Goal: Navigation & Orientation: Find specific page/section

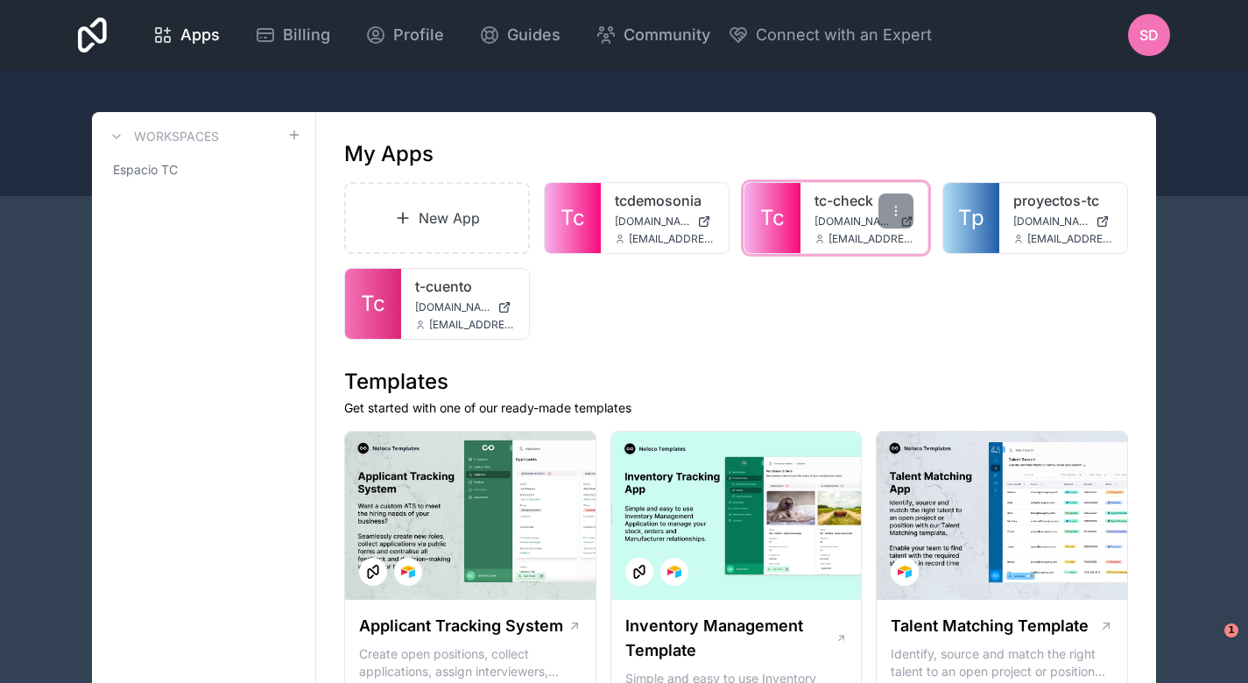
click at [821, 214] on div "tc-check [DOMAIN_NAME] [EMAIL_ADDRESS][DOMAIN_NAME]" at bounding box center [864, 218] width 128 height 70
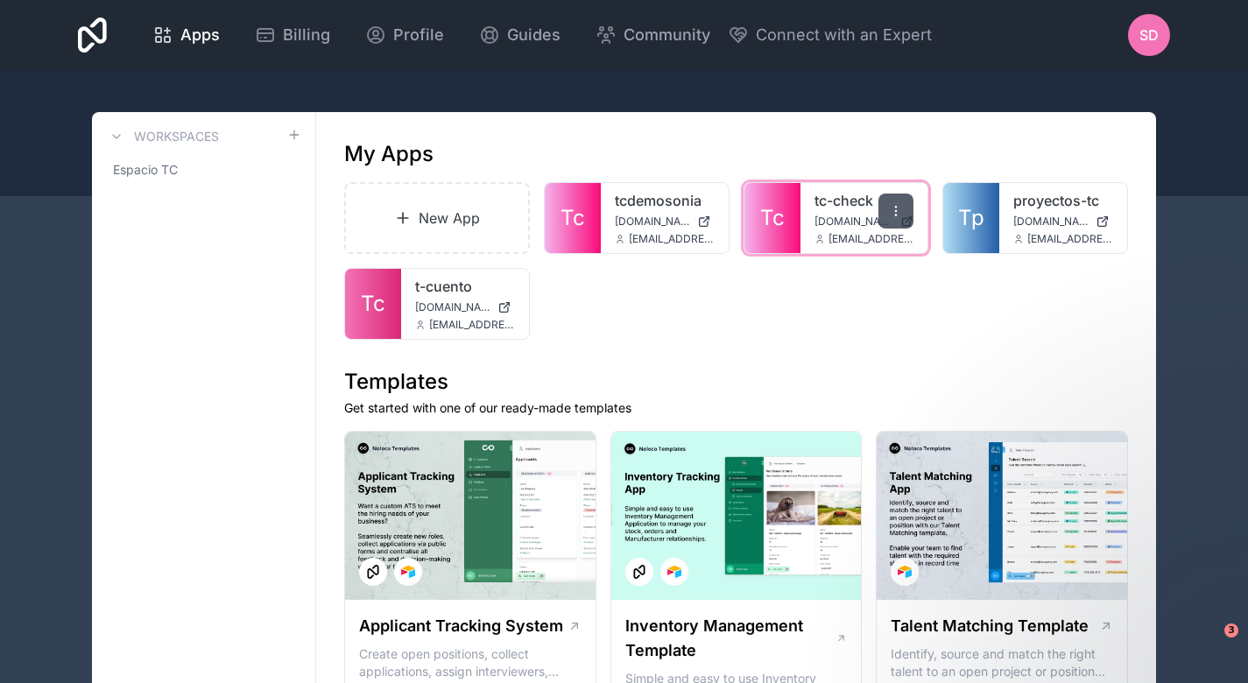
click at [893, 215] on icon at bounding box center [896, 211] width 14 height 14
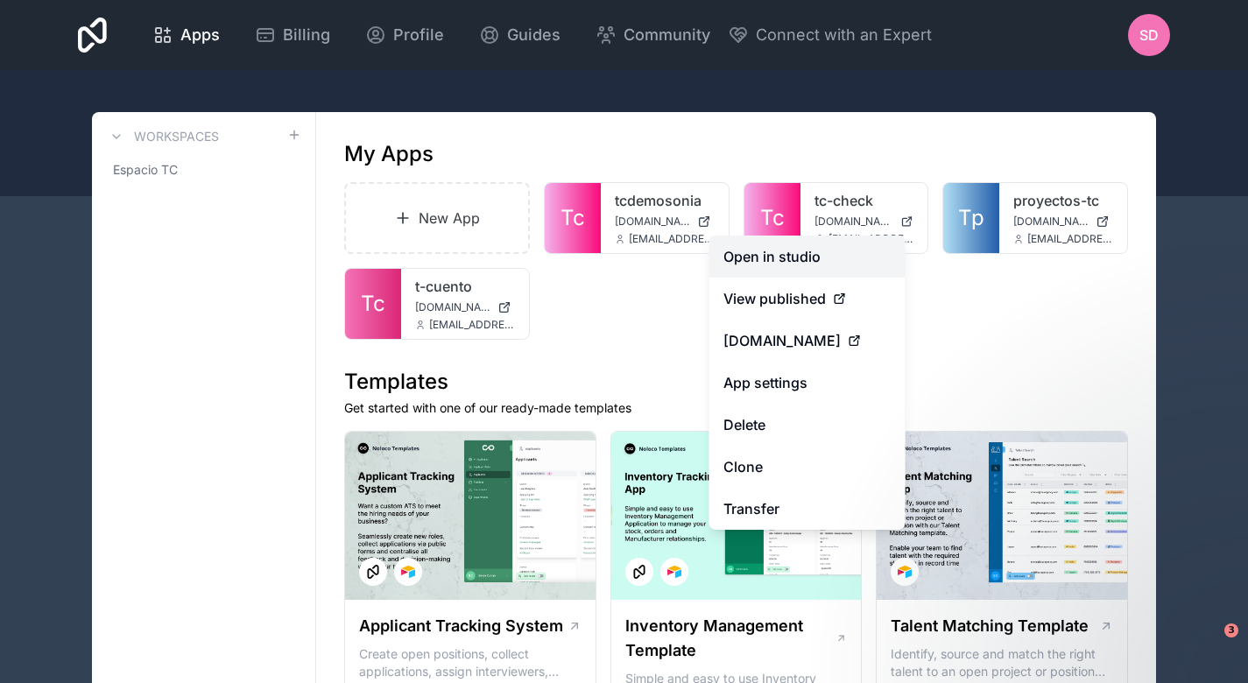
click at [851, 250] on link "Open in studio" at bounding box center [807, 257] width 196 height 42
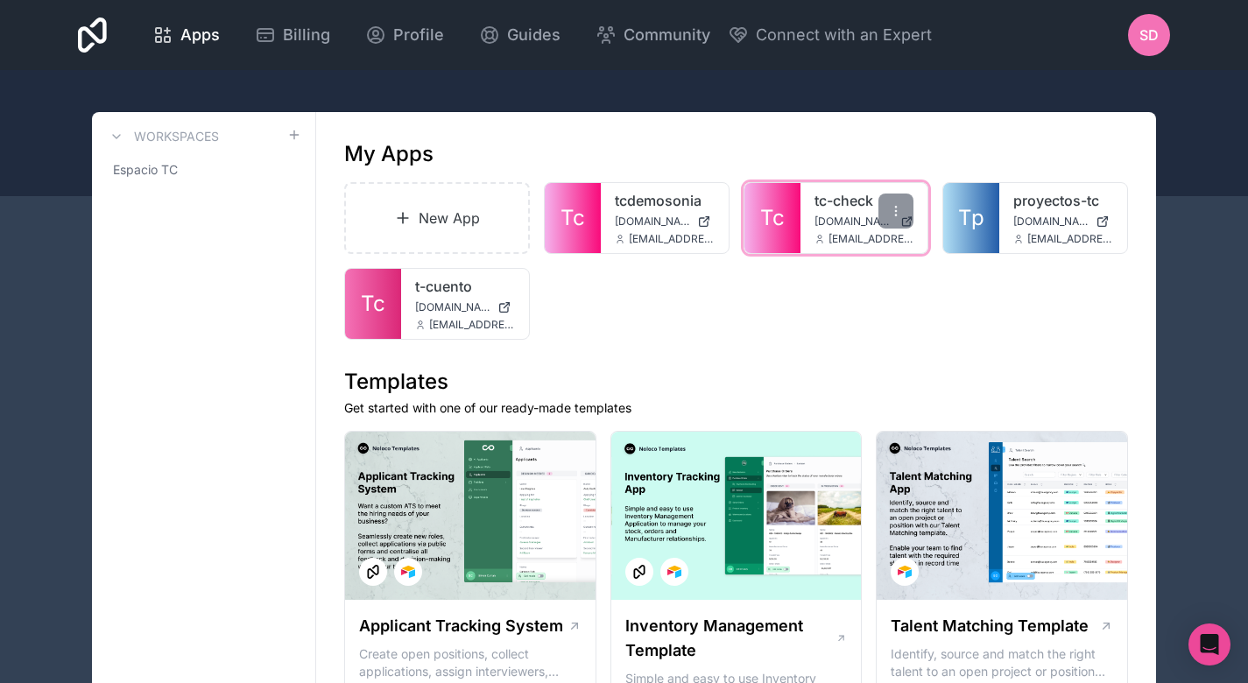
click at [838, 209] on link "tc-check" at bounding box center [864, 200] width 100 height 21
